Goal: Information Seeking & Learning: Learn about a topic

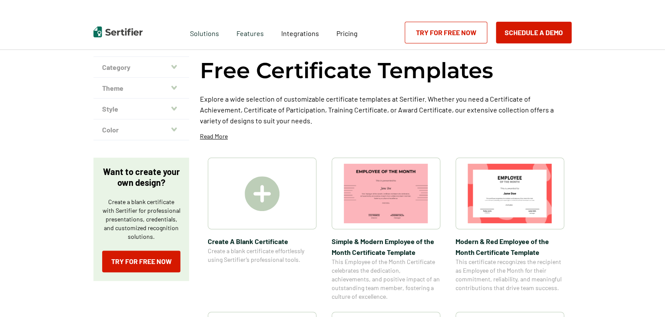
scroll to position [87, 0]
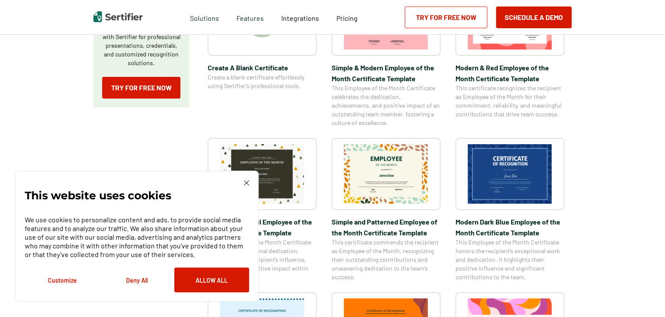
scroll to position [217, 0]
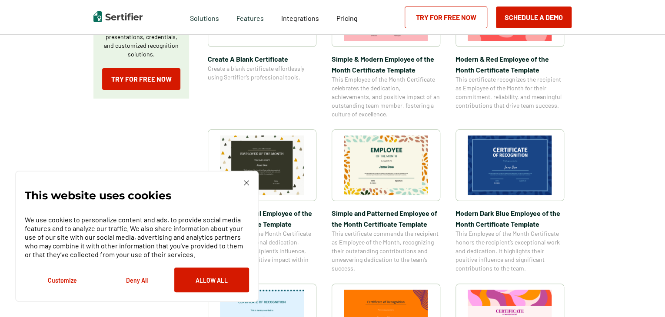
click at [248, 185] on img at bounding box center [246, 182] width 5 height 5
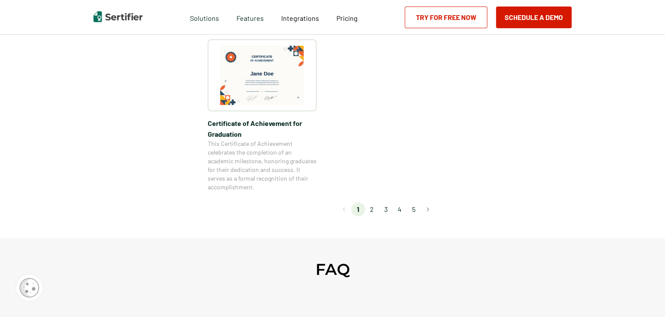
scroll to position [826, 0]
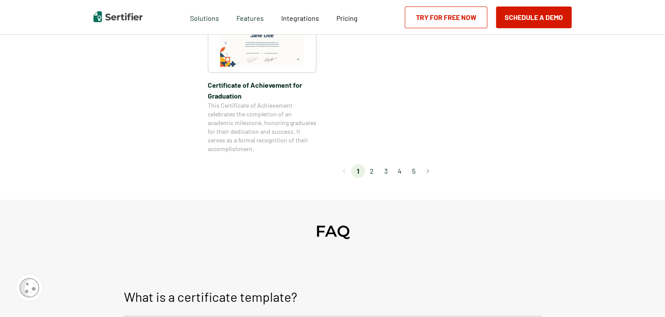
click at [372, 173] on li "2" at bounding box center [372, 171] width 14 height 14
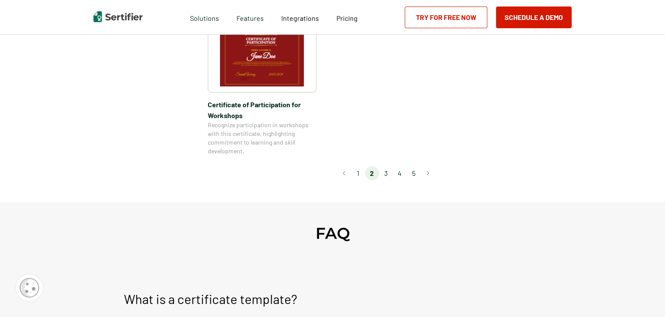
click at [387, 166] on li "3" at bounding box center [386, 173] width 14 height 14
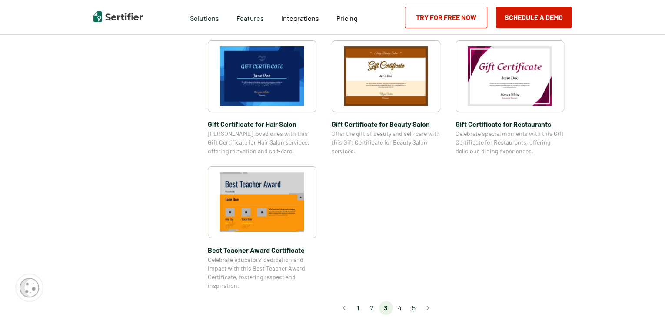
scroll to position [609, 0]
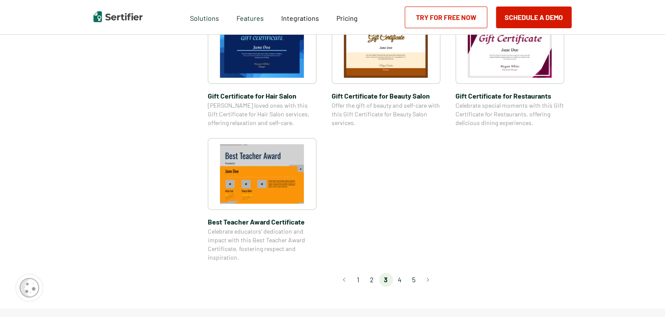
click at [402, 280] on li "4" at bounding box center [400, 280] width 14 height 14
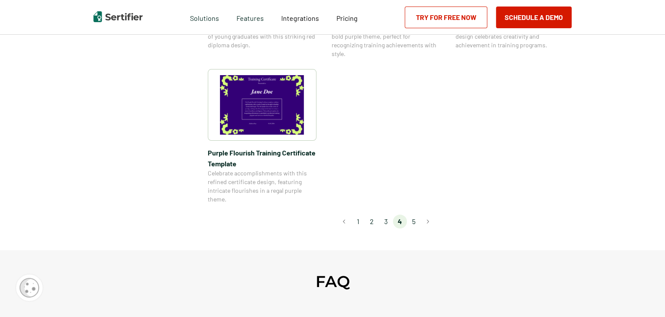
scroll to position [696, 0]
click at [415, 222] on li "5" at bounding box center [414, 221] width 14 height 14
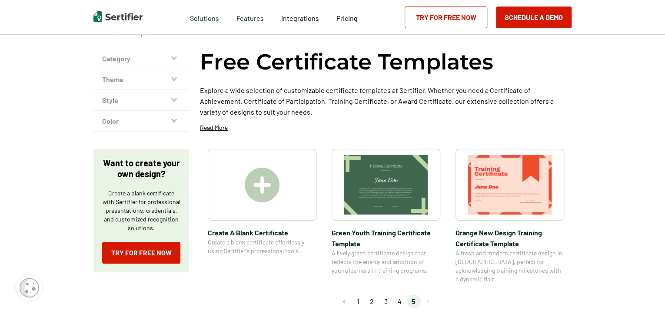
scroll to position [0, 0]
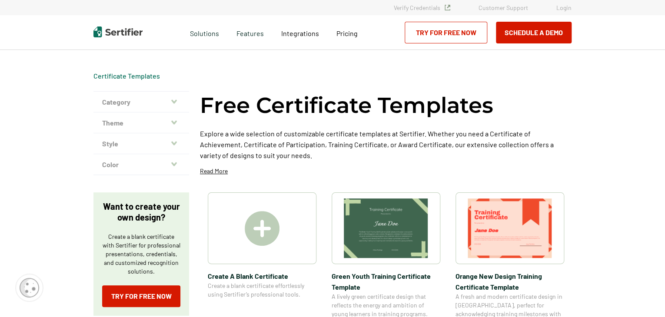
click at [174, 102] on icon "button" at bounding box center [174, 102] width 6 height 4
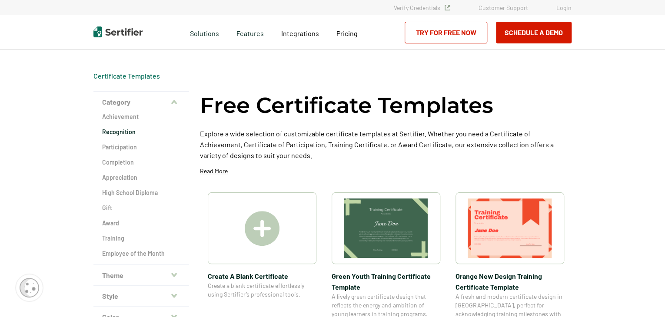
click at [131, 132] on h2 "Recognition" at bounding box center [141, 132] width 78 height 9
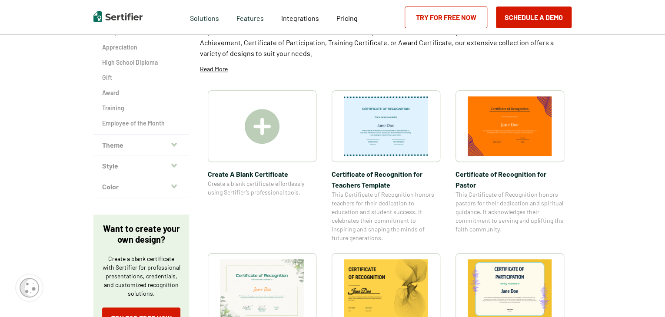
scroll to position [87, 0]
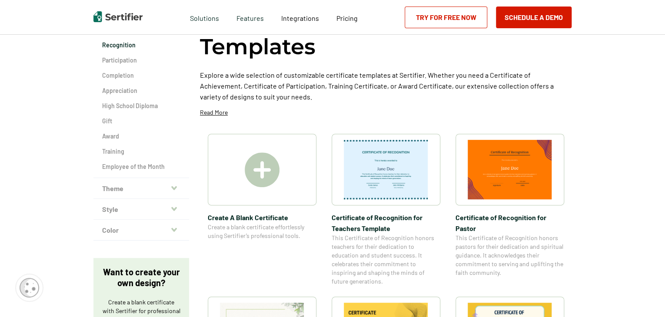
click at [174, 186] on icon "button" at bounding box center [174, 188] width 6 height 4
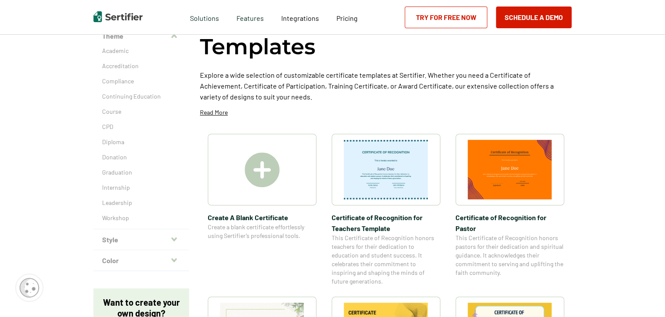
click at [176, 239] on icon "button" at bounding box center [174, 239] width 6 height 4
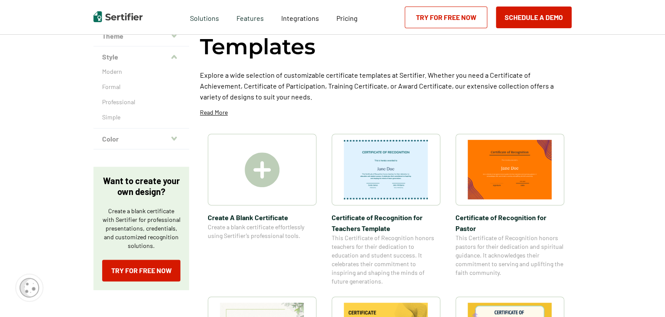
click at [173, 139] on icon "button" at bounding box center [174, 138] width 6 height 7
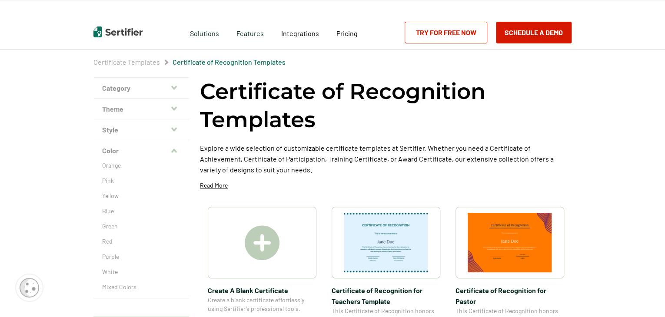
scroll to position [0, 0]
